Goal: Transaction & Acquisition: Obtain resource

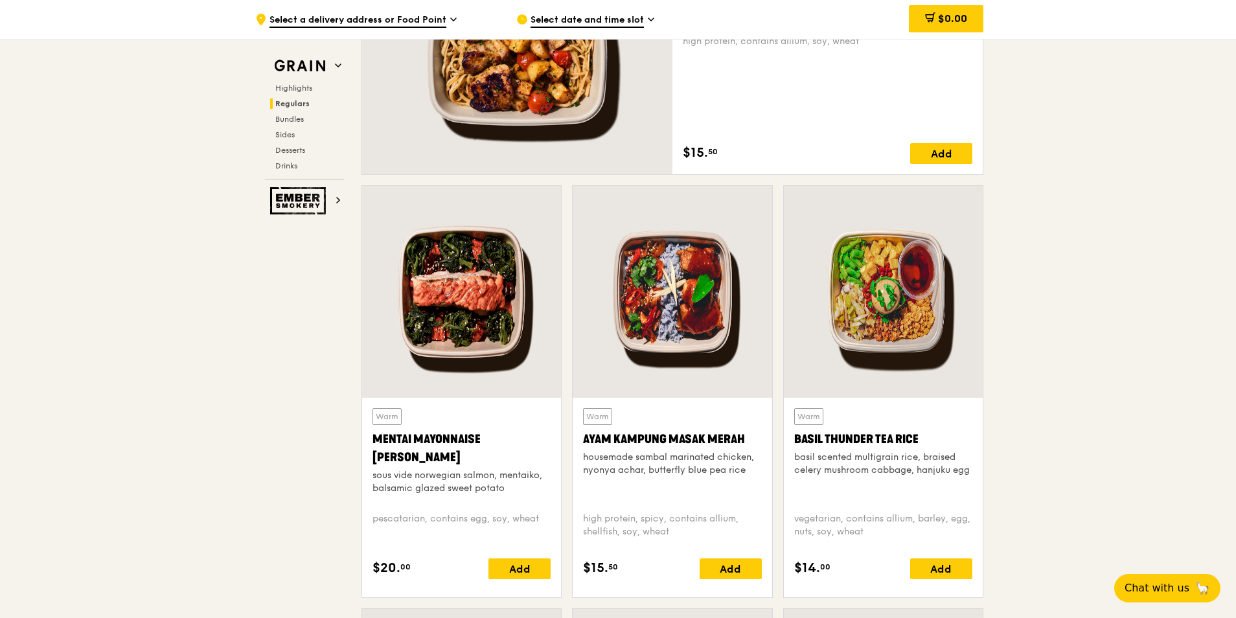
scroll to position [1101, 0]
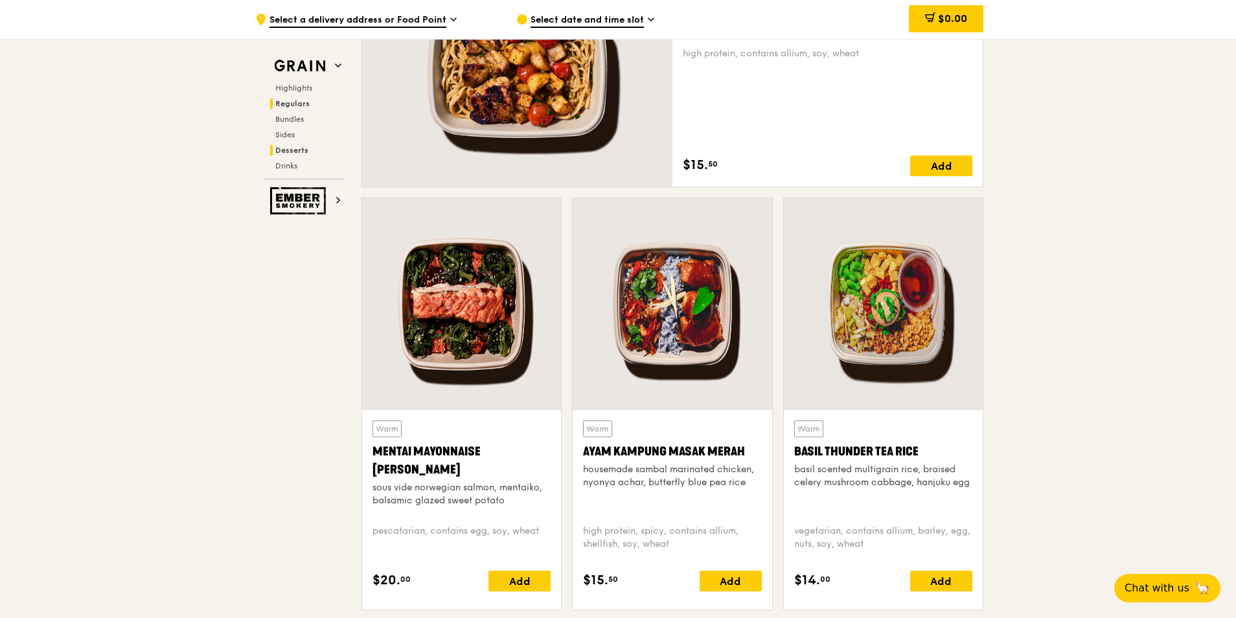
click at [275, 155] on span "Desserts" at bounding box center [291, 150] width 33 height 9
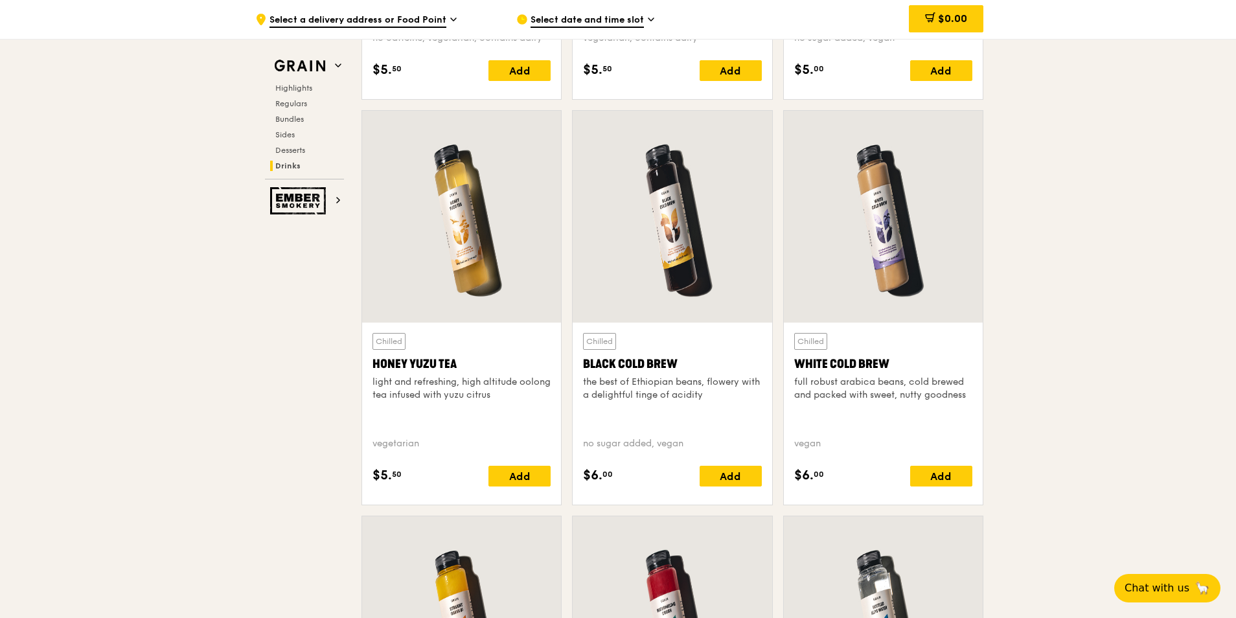
scroll to position [5907, 0]
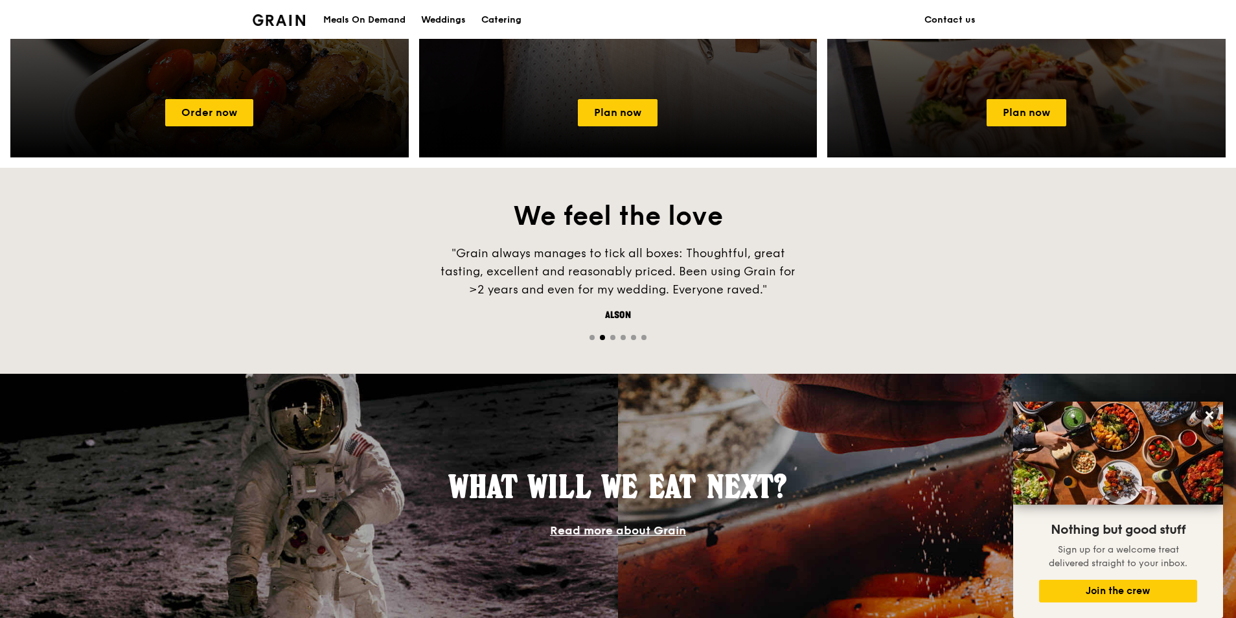
scroll to position [842, 0]
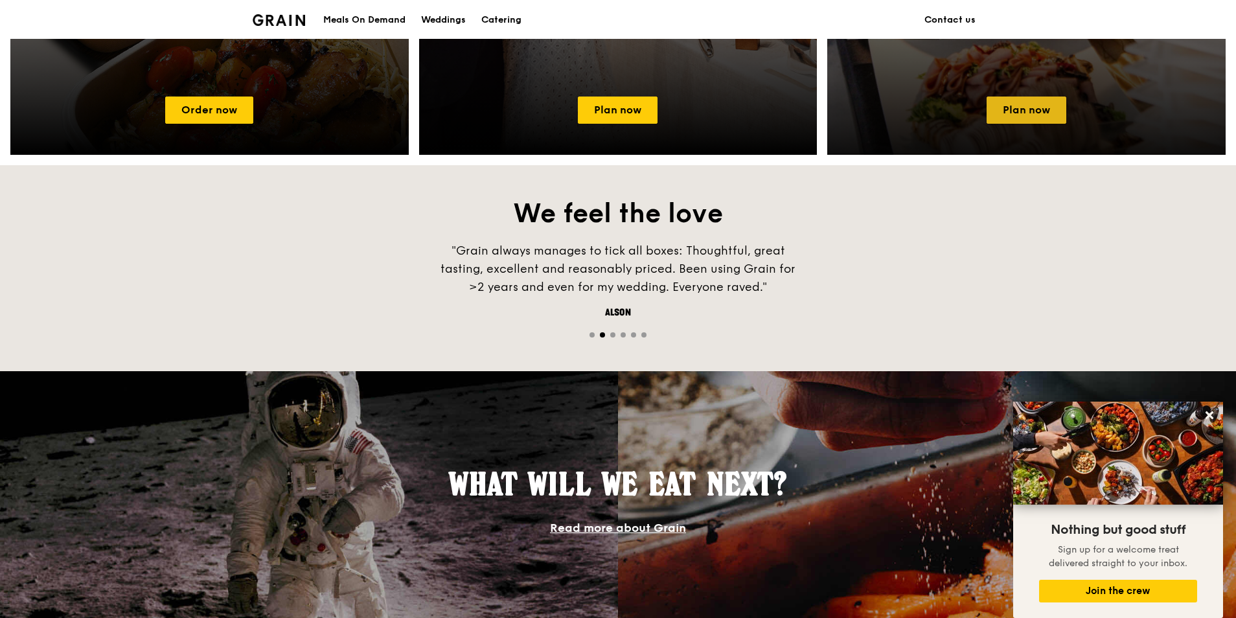
click at [1015, 124] on link "Plan now" at bounding box center [1027, 110] width 80 height 27
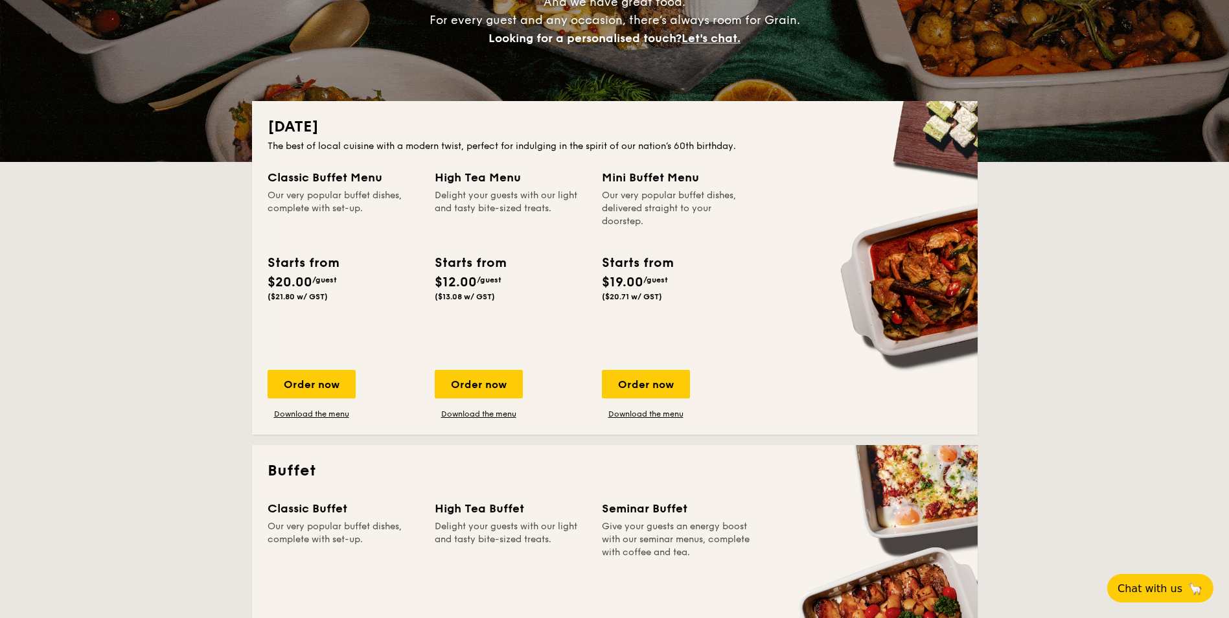
scroll to position [130, 0]
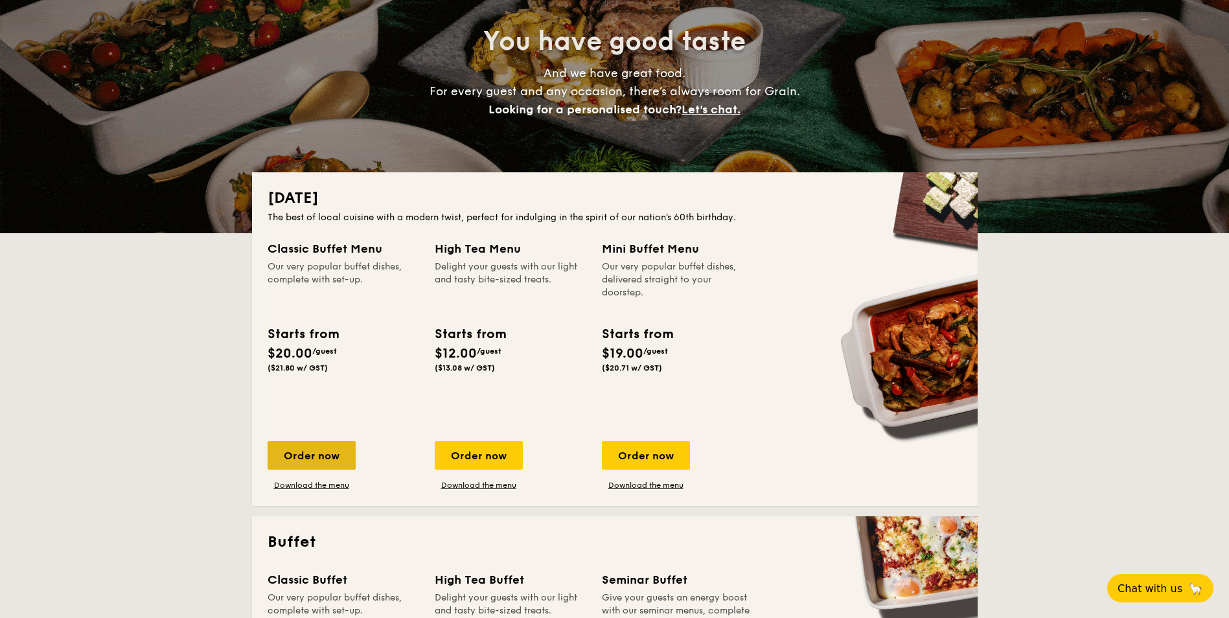
click at [268, 470] on div "Order now" at bounding box center [312, 455] width 88 height 29
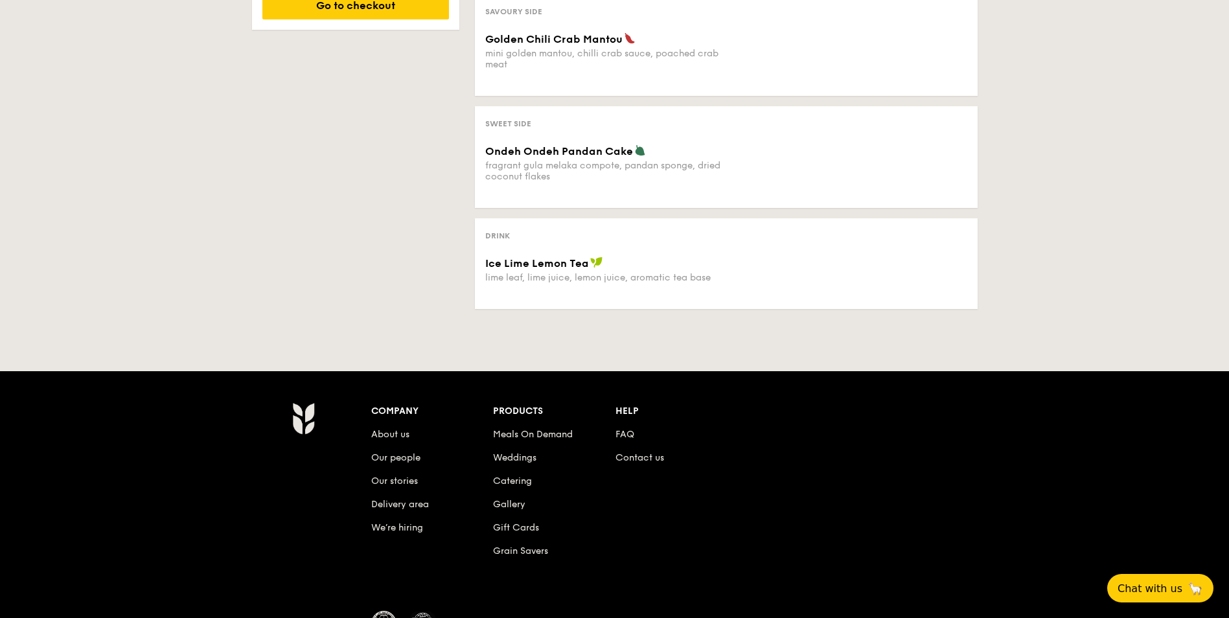
scroll to position [842, 0]
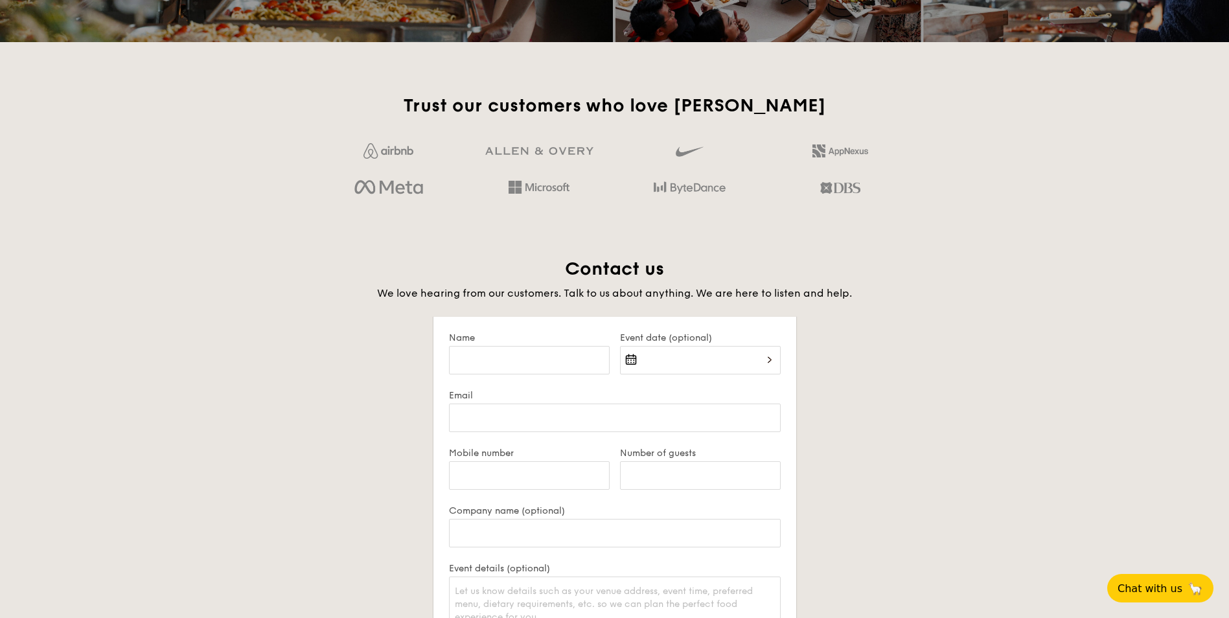
scroll to position [130, 0]
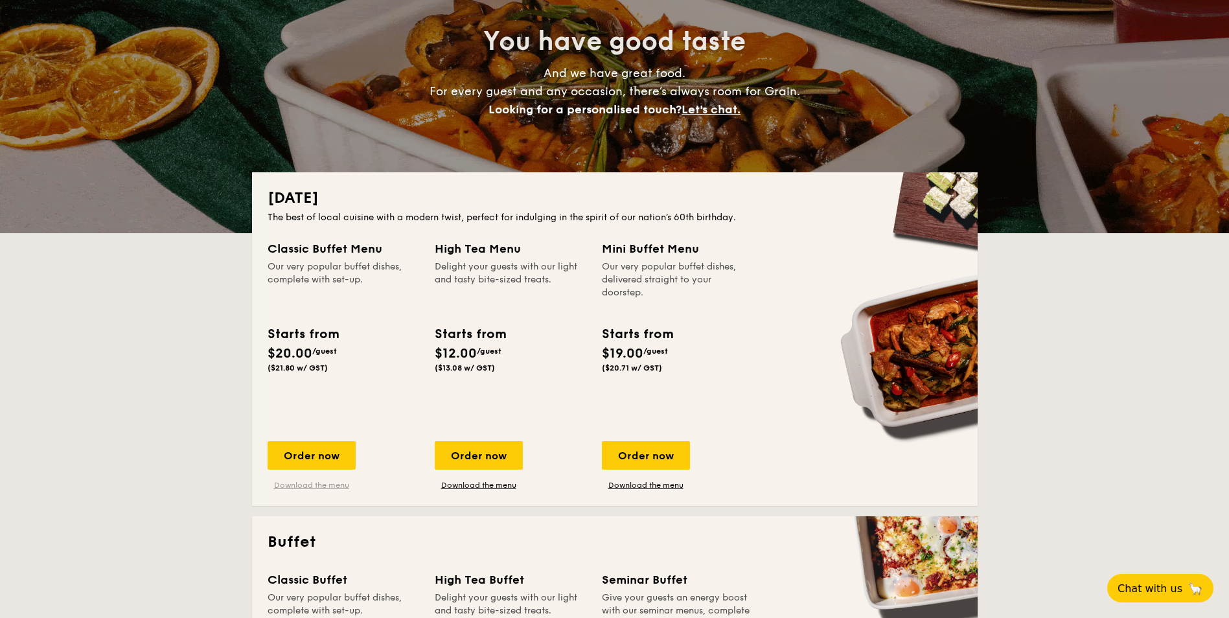
click at [268, 490] on link "Download the menu" at bounding box center [312, 485] width 88 height 10
